Goal: Transaction & Acquisition: Register for event/course

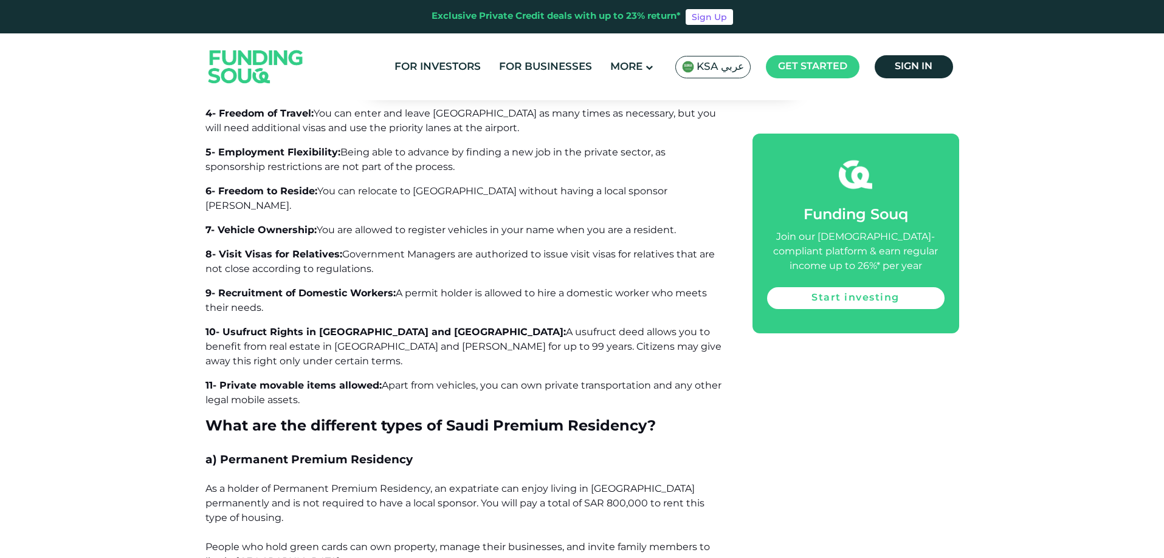
scroll to position [1094, 0]
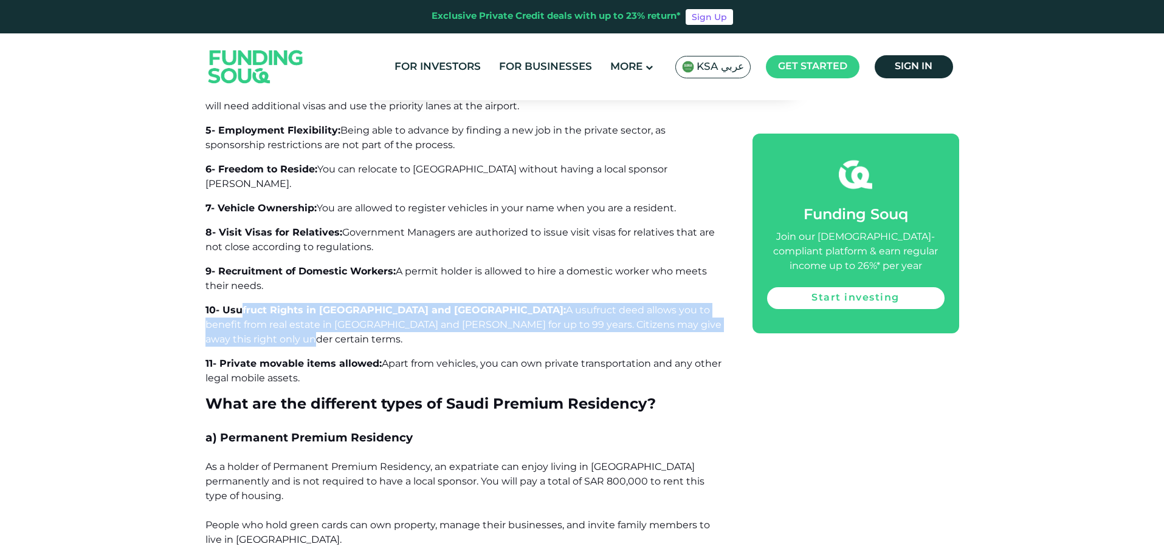
drag, startPoint x: 606, startPoint y: 309, endPoint x: 242, endPoint y: 297, distance: 363.6
click at [242, 303] on p "10- Usufruct Rights in [GEOGRAPHIC_DATA] and [PERSON_NAME]: A usufruct deed all…" at bounding box center [465, 325] width 520 height 44
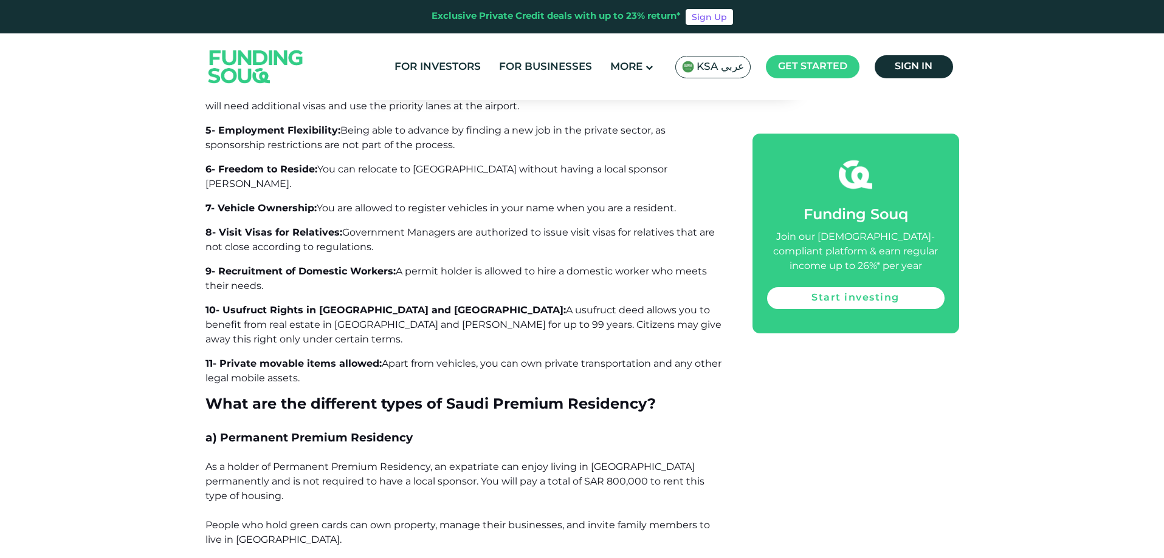
click at [369, 357] on p "11- Private movable items allowed: Apart from vehicles, you can own private tra…" at bounding box center [465, 371] width 520 height 29
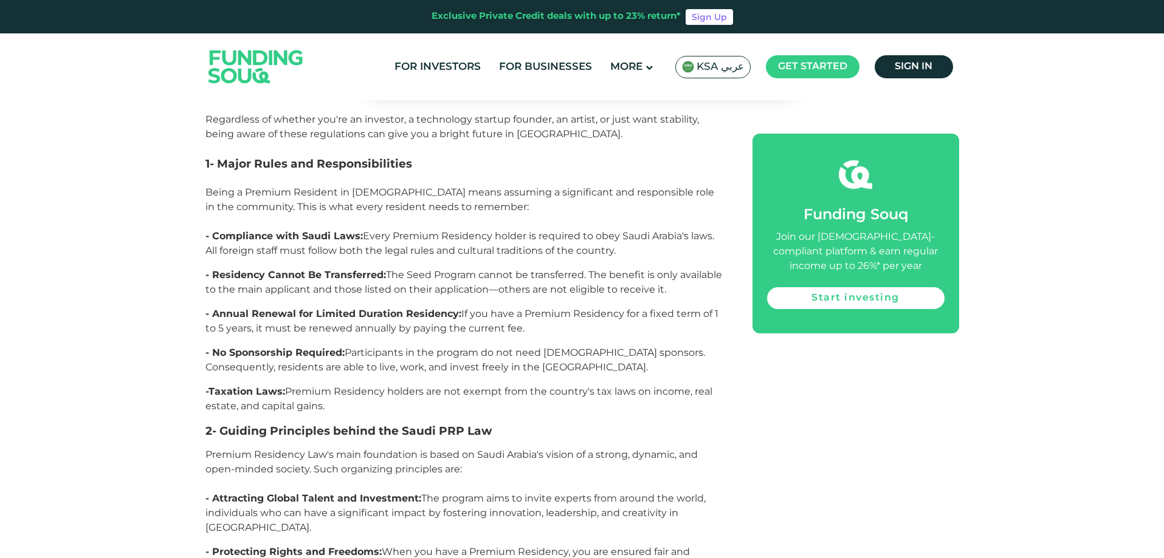
scroll to position [2309, 0]
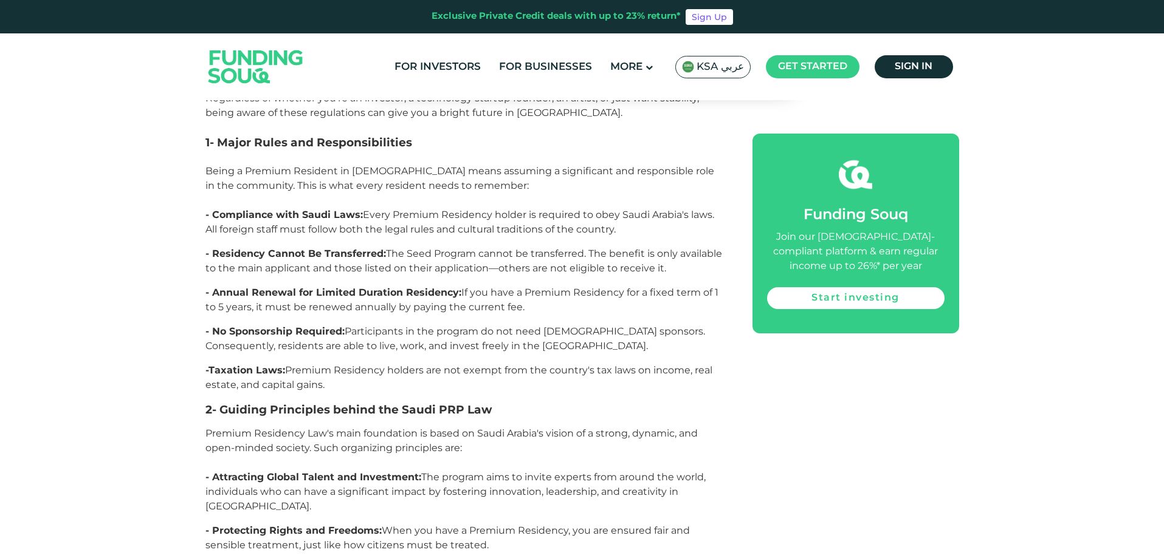
drag, startPoint x: 346, startPoint y: 345, endPoint x: 209, endPoint y: 329, distance: 137.6
click at [209, 363] on p "-Taxation Laws: Premium Residency holders are not exempt from the country's tax…" at bounding box center [465, 377] width 520 height 29
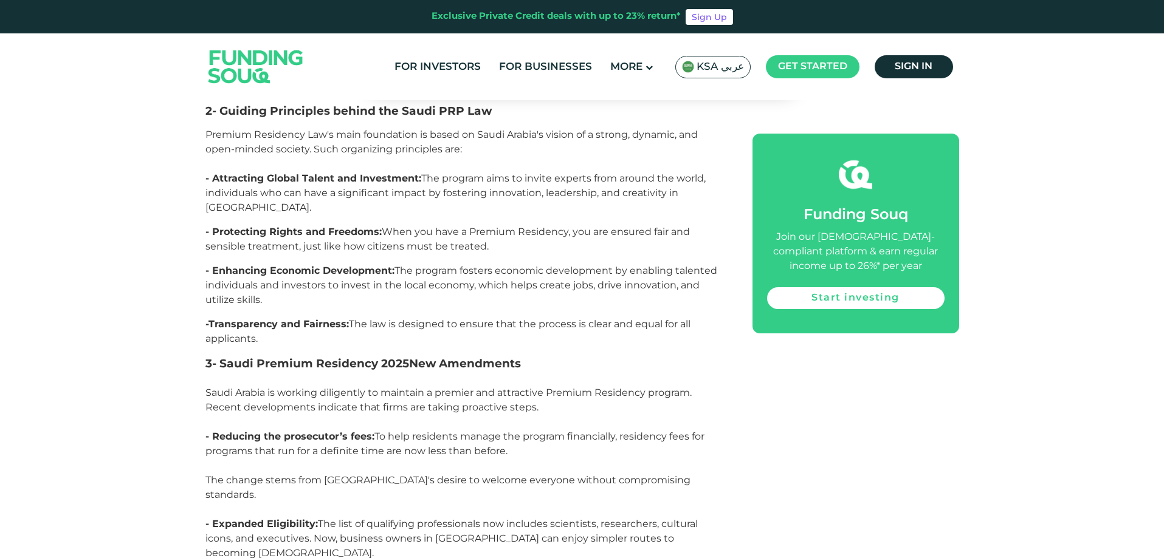
scroll to position [2613, 0]
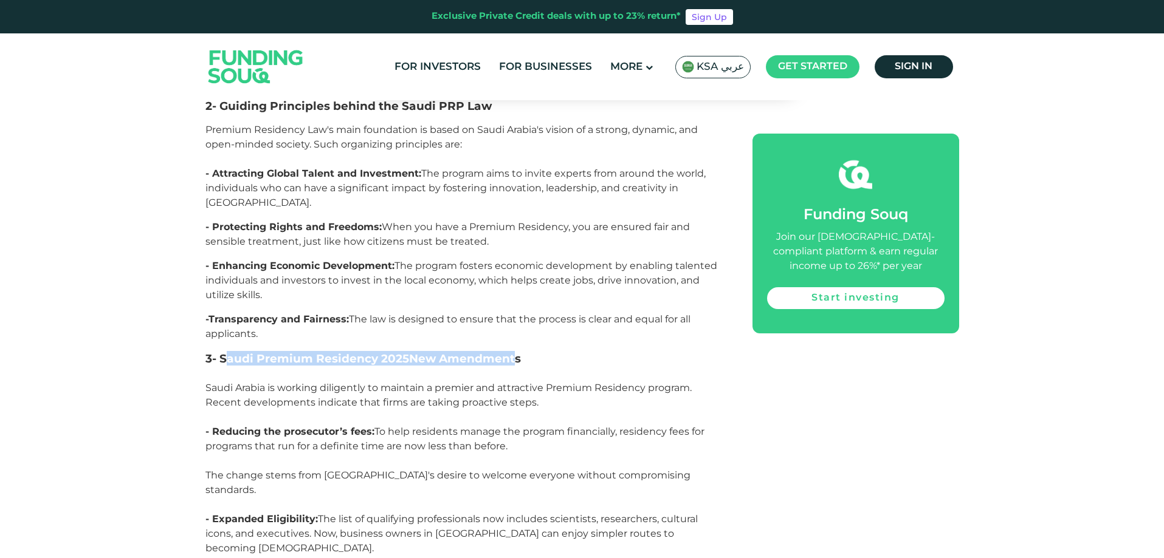
drag, startPoint x: 518, startPoint y: 314, endPoint x: 230, endPoint y: 313, distance: 288.0
click at [230, 351] on h3 "3- Saudi Premium Residency 2025 New Amendments" at bounding box center [465, 365] width 520 height 29
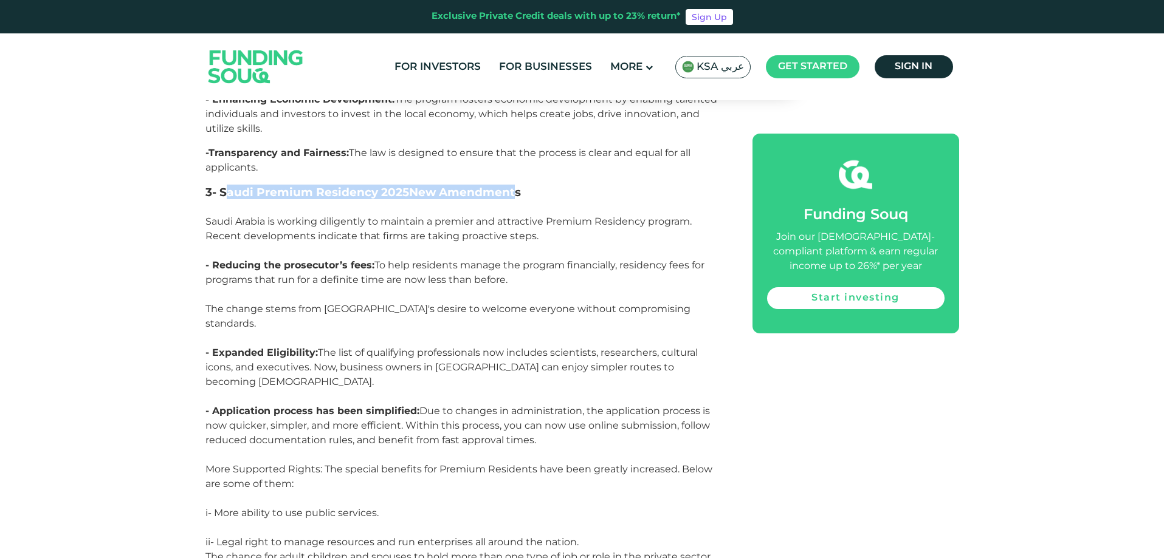
scroll to position [2795, 0]
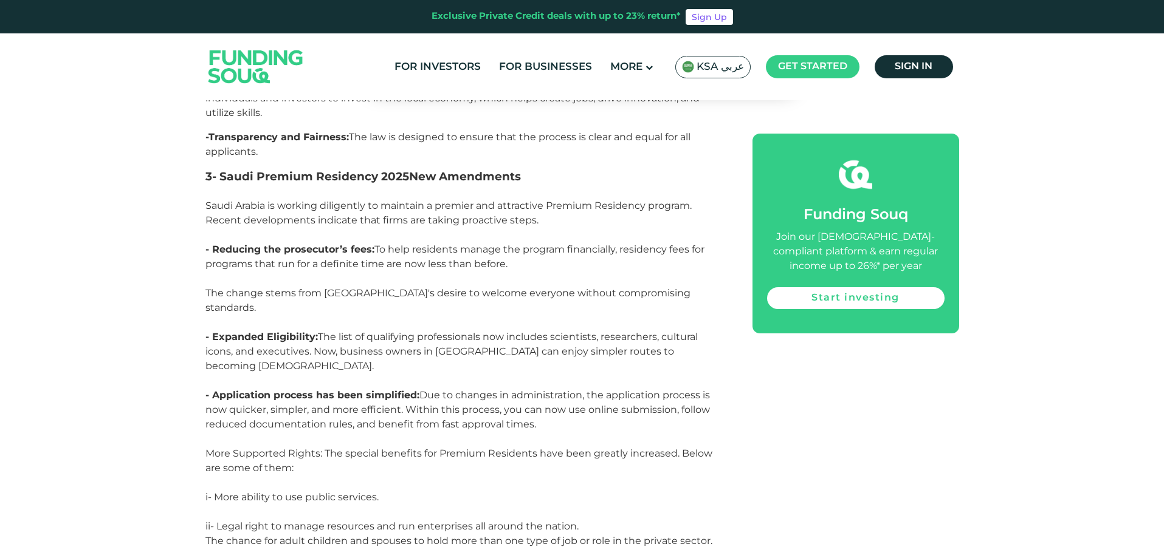
click at [622, 388] on p "- Application process has been simplified: Due to changes in administration, th…" at bounding box center [465, 417] width 520 height 58
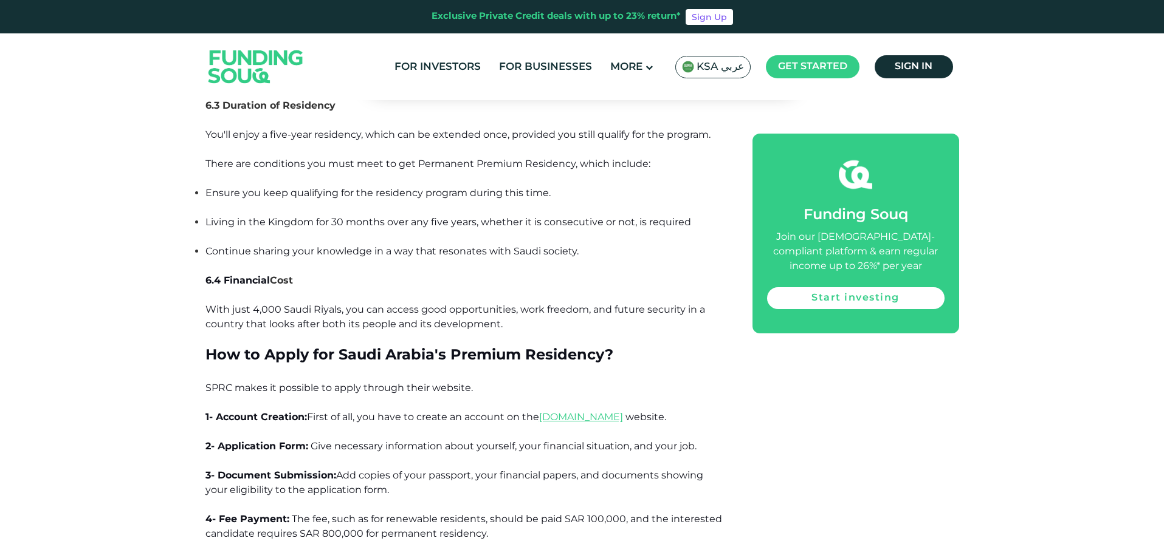
scroll to position [7596, 0]
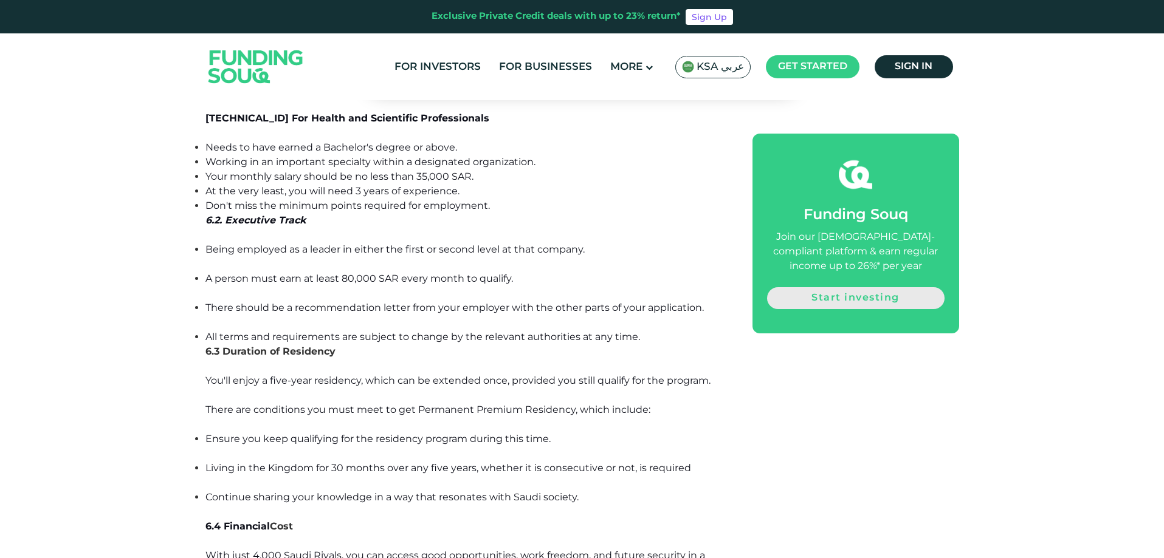
click at [874, 297] on link "Start investing" at bounding box center [855, 298] width 177 height 22
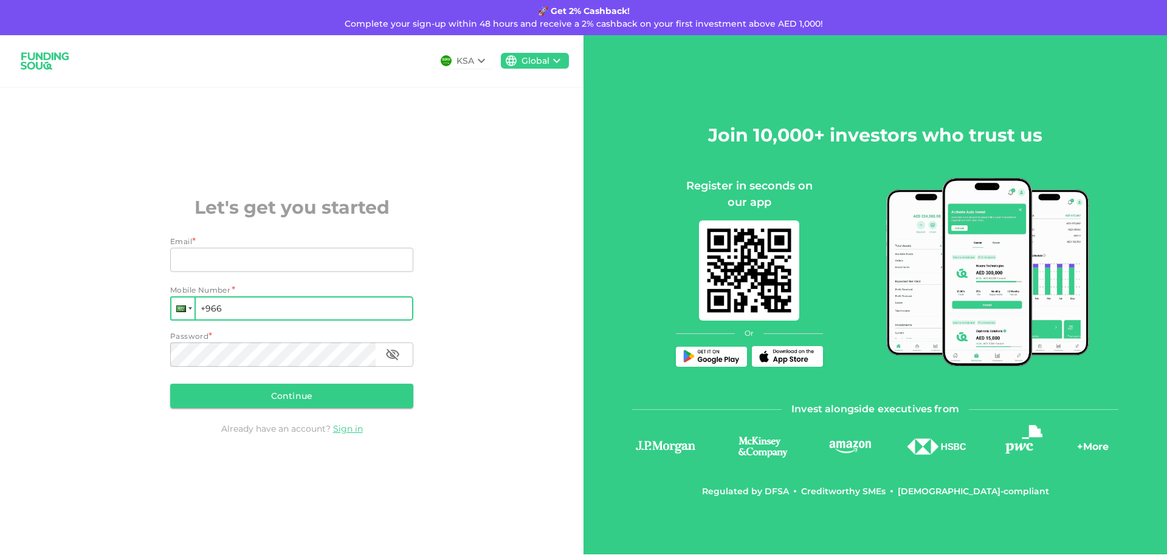
click at [190, 312] on div at bounding box center [182, 309] width 23 height 22
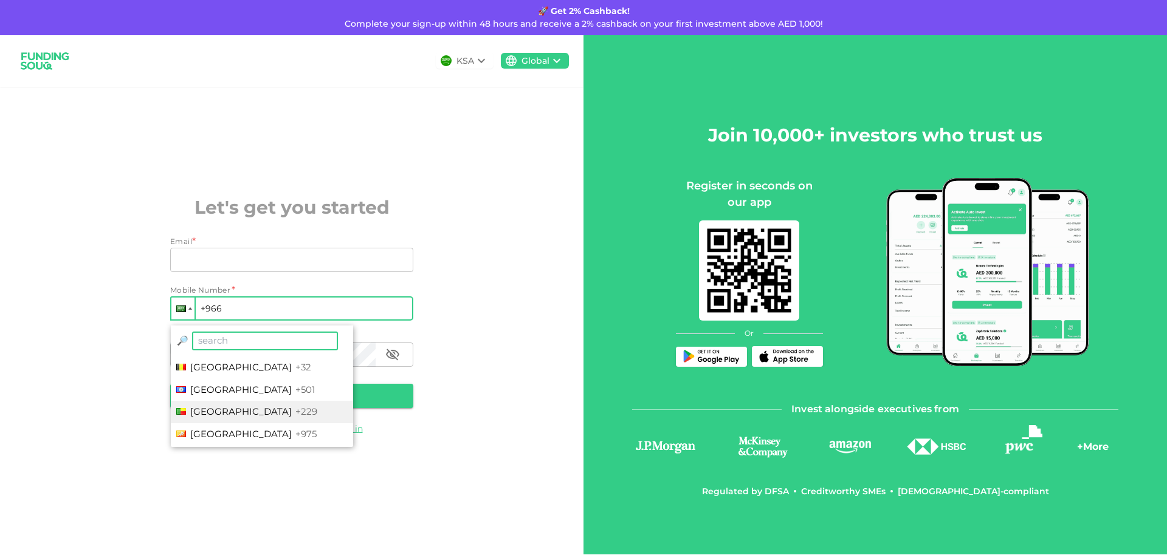
scroll to position [365, 0]
click at [224, 364] on span "Bangladesh" at bounding box center [240, 362] width 101 height 12
type input "+880"
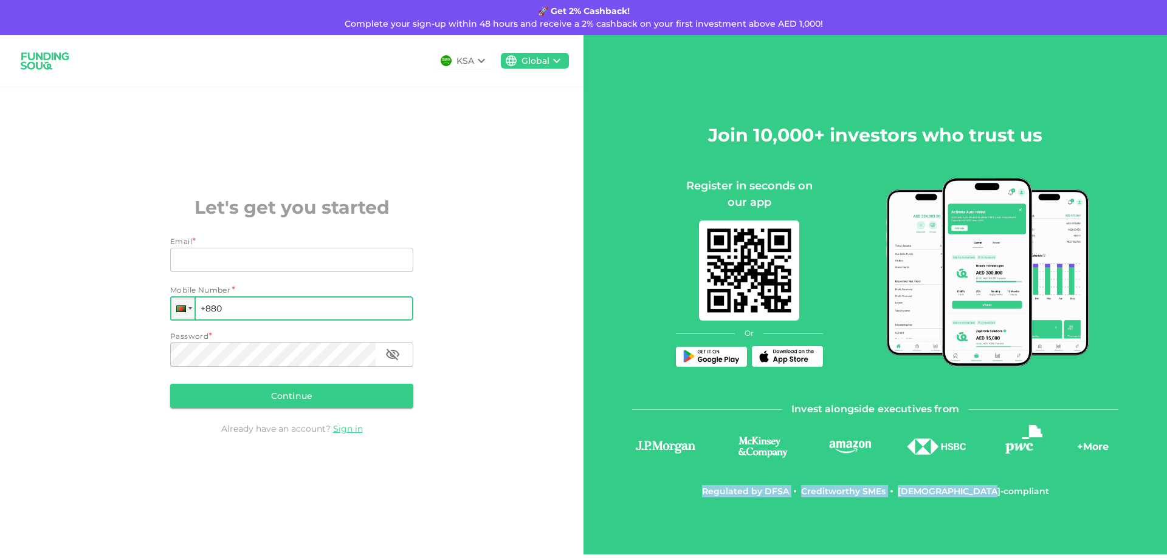
drag, startPoint x: 1011, startPoint y: 494, endPoint x: 692, endPoint y: 492, distance: 319.6
click at [692, 492] on div "Regulated by DFSA Creditworthy SMEs Shariah-compliant" at bounding box center [875, 492] width 486 height 12
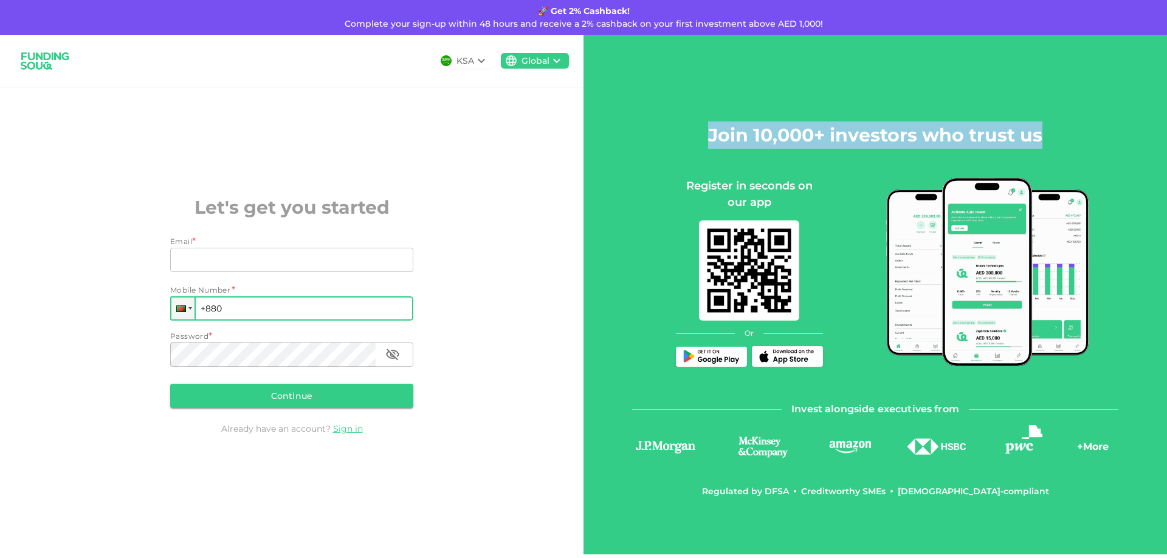
drag, startPoint x: 709, startPoint y: 132, endPoint x: 1046, endPoint y: 143, distance: 338.1
click at [1067, 139] on div "Join 10,000+ investors who trust us Register in seconds on our app Or" at bounding box center [875, 244] width 486 height 245
click at [557, 65] on icon at bounding box center [556, 60] width 15 height 15
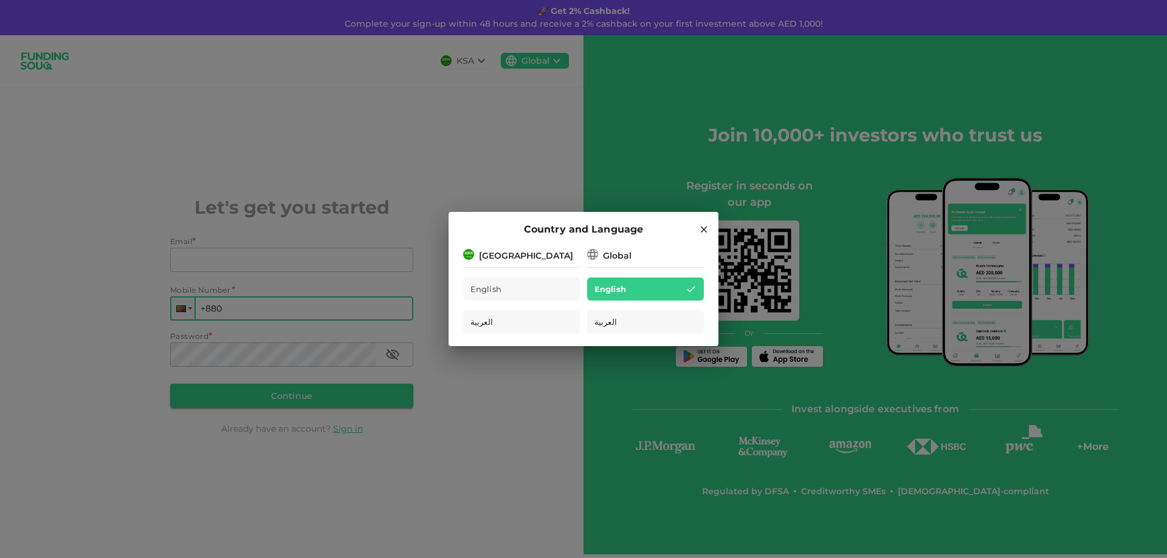
click at [699, 224] on icon at bounding box center [703, 229] width 11 height 11
